Goal: Use online tool/utility: Utilize a website feature to perform a specific function

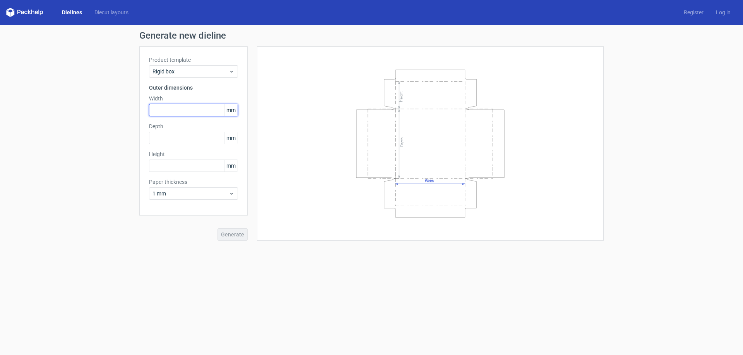
click at [210, 109] on input "text" at bounding box center [193, 110] width 89 height 12
type input "21"
click at [228, 113] on span "mm" at bounding box center [231, 110] width 14 height 12
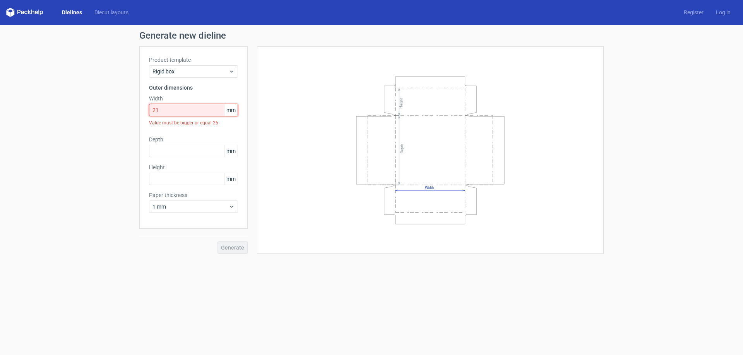
click at [179, 108] on input "21" at bounding box center [193, 110] width 89 height 12
click at [114, 13] on link "Diecut layouts" at bounding box center [111, 13] width 46 height 8
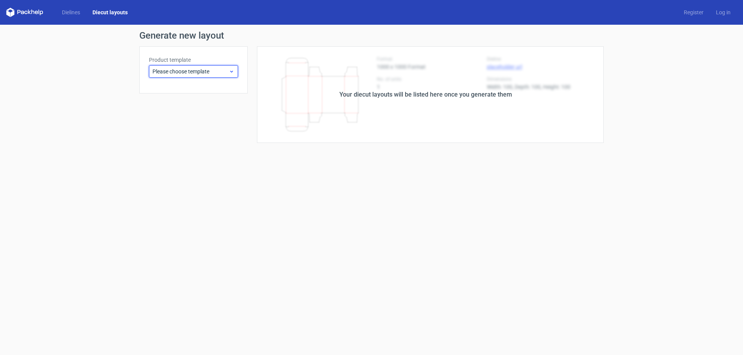
click at [233, 71] on icon at bounding box center [232, 71] width 6 height 6
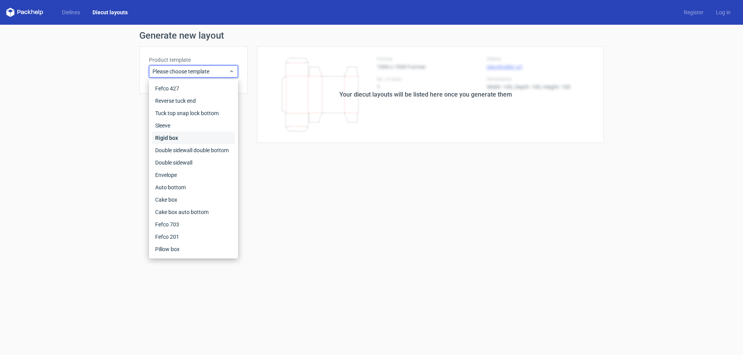
click at [175, 142] on div "Rigid box" at bounding box center [193, 138] width 83 height 12
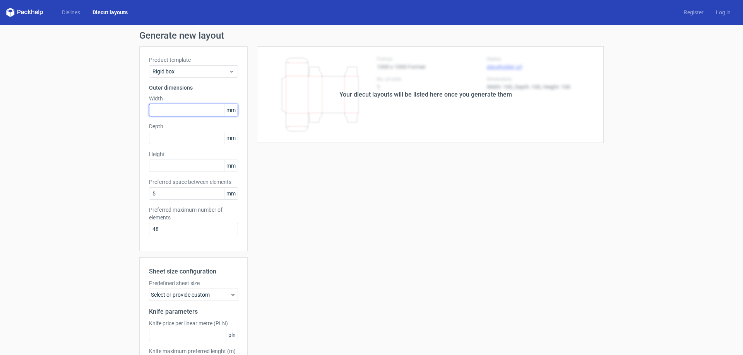
click at [179, 110] on input "text" at bounding box center [193, 110] width 89 height 12
type input "210"
click at [191, 141] on input "text" at bounding box center [193, 138] width 89 height 12
type input "30"
click at [179, 169] on input "text" at bounding box center [193, 166] width 89 height 12
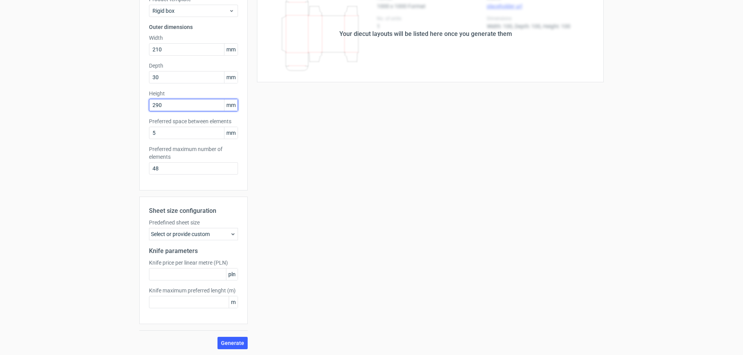
scroll to position [61, 0]
type input "290"
click at [231, 236] on icon at bounding box center [233, 234] width 6 height 6
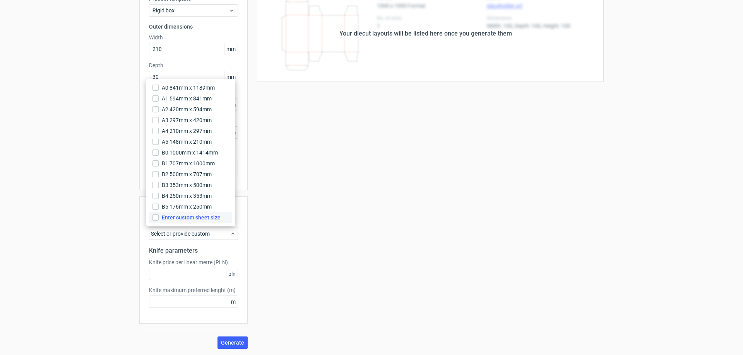
click at [162, 215] on span "Enter custom sheet size" at bounding box center [191, 218] width 59 height 8
click at [159, 215] on input "Enter custom sheet size" at bounding box center [155, 218] width 6 height 6
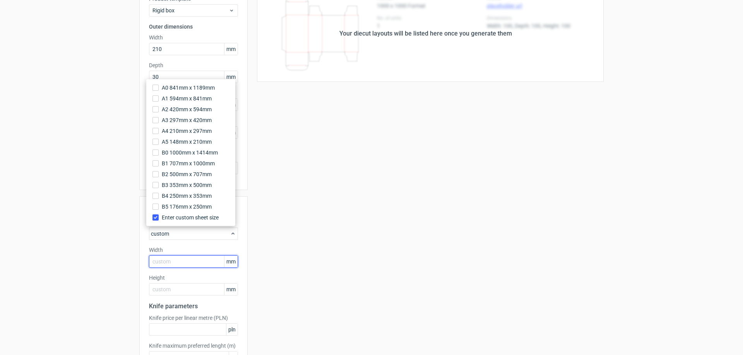
click at [200, 262] on input "text" at bounding box center [193, 262] width 89 height 12
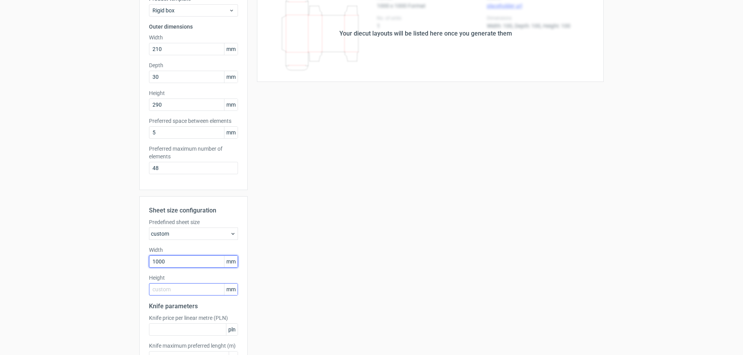
type input "1000"
click at [181, 287] on input "text" at bounding box center [193, 289] width 89 height 12
